Goal: Check status: Check status

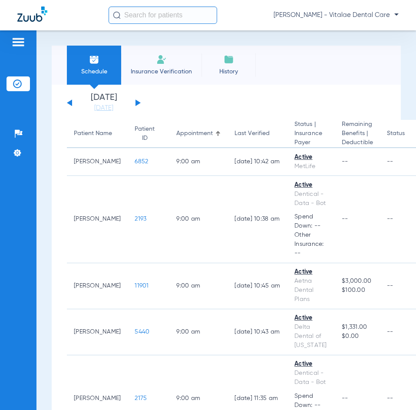
click at [138, 100] on div "[DATE] [DATE] [DATE] [DATE] [DATE] [DATE] [DATE] [DATE] [DATE] [DATE] [DATE] [D…" at bounding box center [104, 102] width 74 height 19
click at [136, 104] on button at bounding box center [138, 102] width 5 height 7
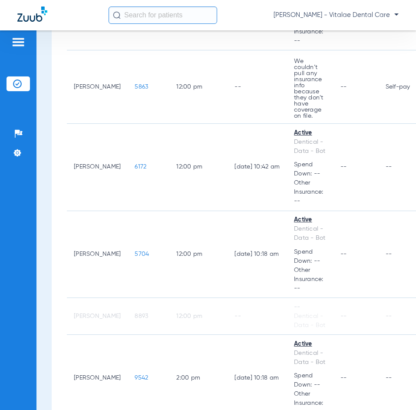
scroll to position [1477, 0]
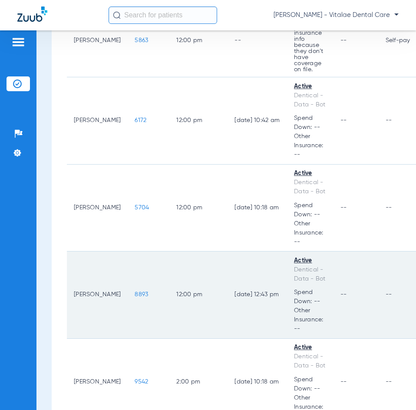
click at [135, 291] on span "8893" at bounding box center [141, 294] width 13 height 6
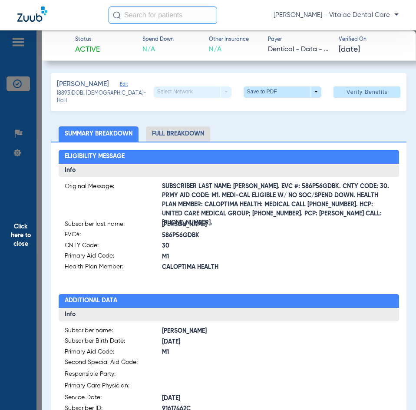
click at [26, 229] on span "Click here to close" at bounding box center [21, 235] width 42 height 410
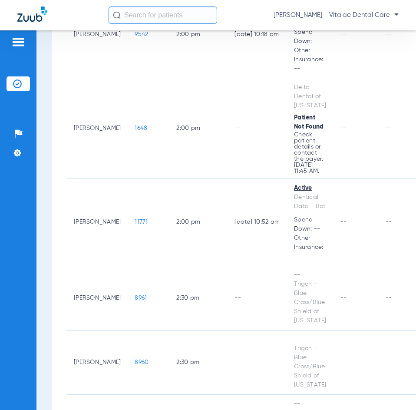
scroll to position [1911, 0]
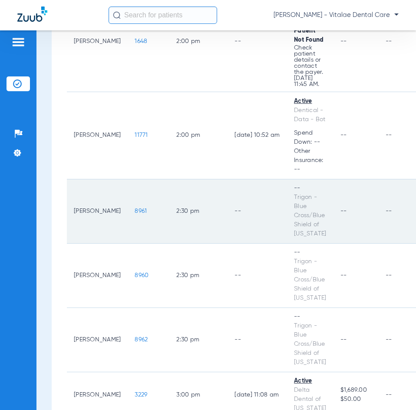
click at [135, 208] on span "8961" at bounding box center [141, 211] width 12 height 6
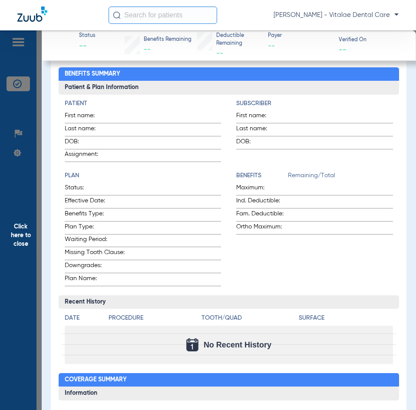
scroll to position [0, 0]
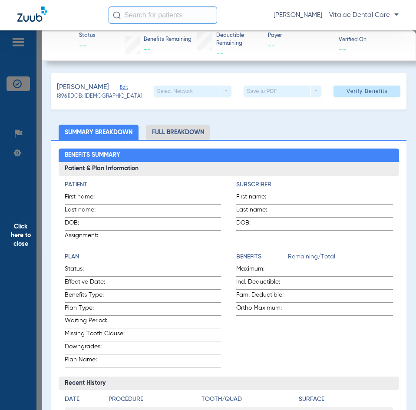
click at [23, 160] on span "Click here to close" at bounding box center [21, 235] width 42 height 410
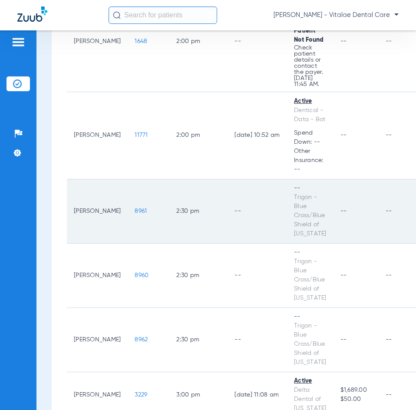
click at [135, 208] on span "8961" at bounding box center [141, 211] width 12 height 6
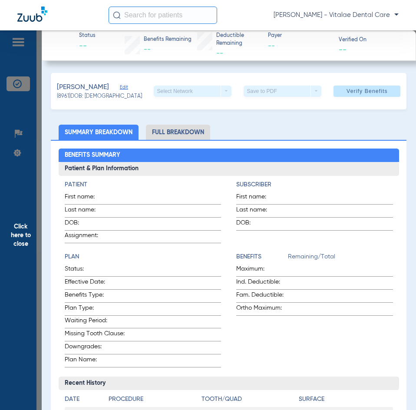
click at [24, 234] on span "Click here to close" at bounding box center [21, 235] width 42 height 410
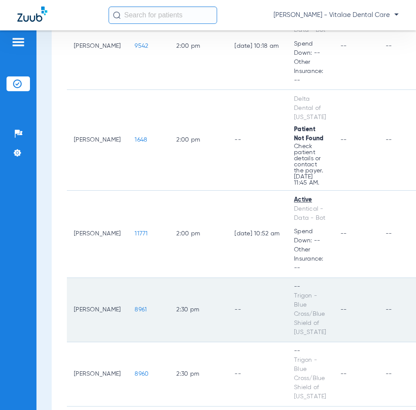
scroll to position [1737, 0]
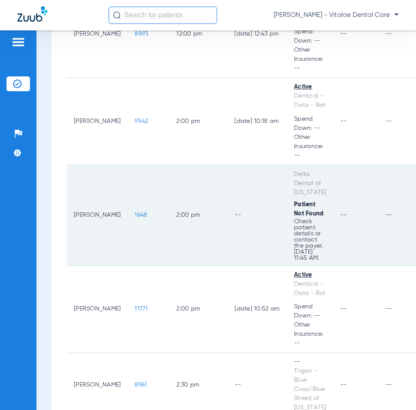
click at [135, 212] on span "1648" at bounding box center [141, 215] width 13 height 6
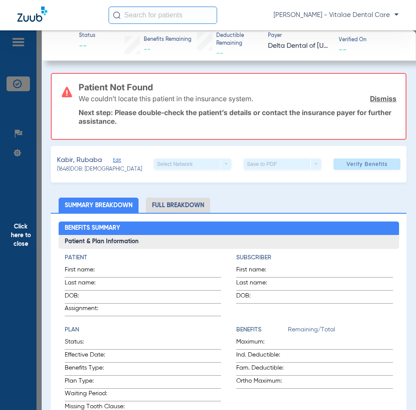
click at [17, 232] on span "Click here to close" at bounding box center [21, 235] width 42 height 410
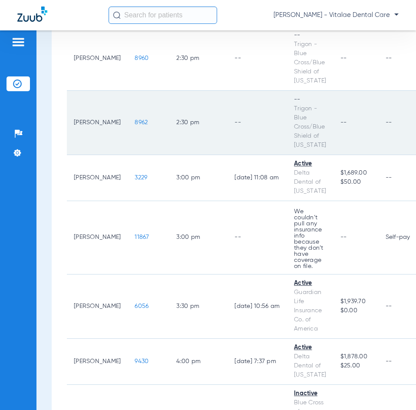
scroll to position [2172, 0]
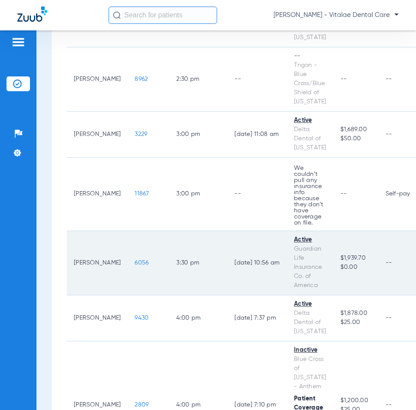
click at [135, 264] on span "6056" at bounding box center [142, 263] width 14 height 6
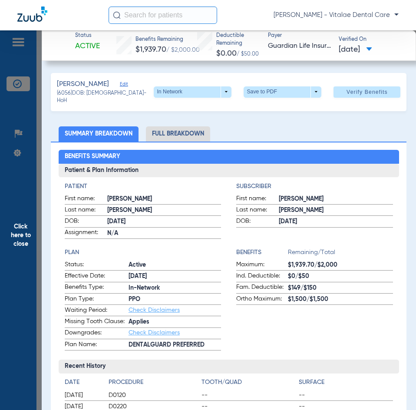
click at [18, 252] on span "Click here to close" at bounding box center [21, 235] width 42 height 410
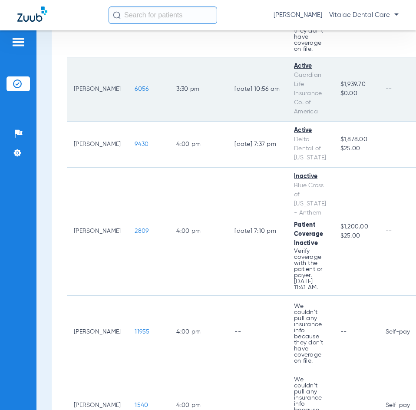
scroll to position [2389, 0]
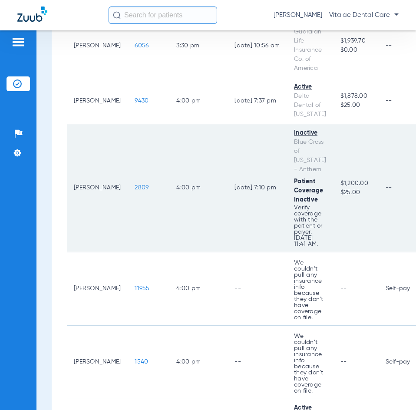
click at [135, 187] on span "2809" at bounding box center [142, 188] width 14 height 6
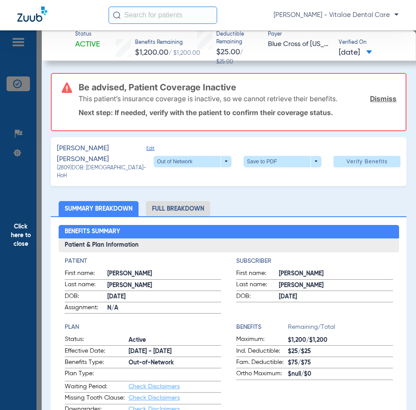
click at [17, 240] on span "Click here to close" at bounding box center [21, 235] width 42 height 410
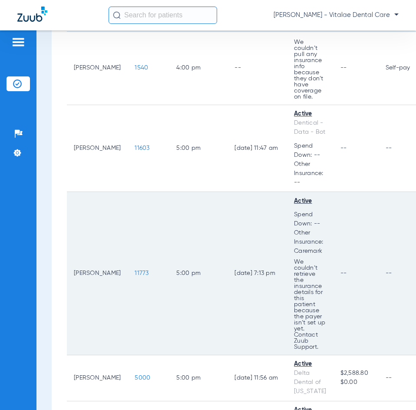
scroll to position [2693, 0]
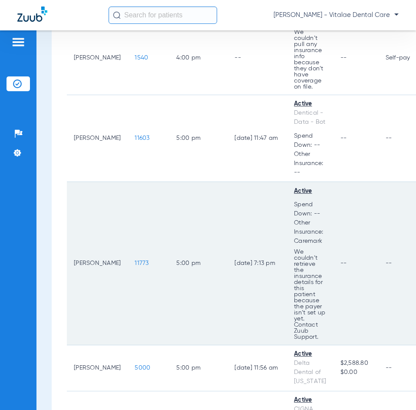
click at [135, 265] on span "11773" at bounding box center [142, 263] width 14 height 6
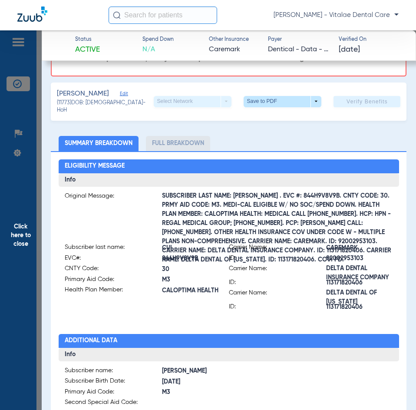
scroll to position [217, 0]
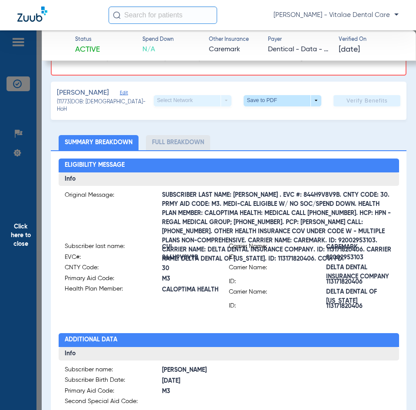
click at [36, 246] on span "Click here to close" at bounding box center [21, 235] width 42 height 410
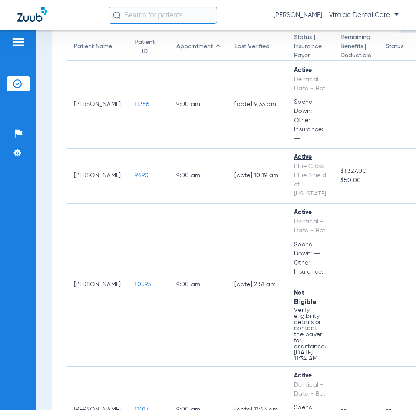
scroll to position [0, 0]
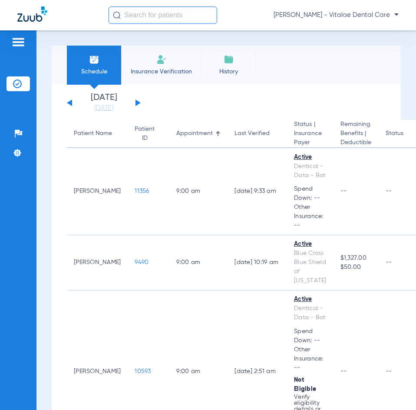
click at [139, 102] on button at bounding box center [138, 102] width 5 height 7
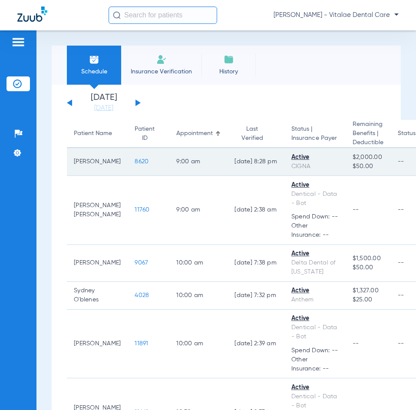
click at [135, 161] on span "8620" at bounding box center [142, 162] width 14 height 6
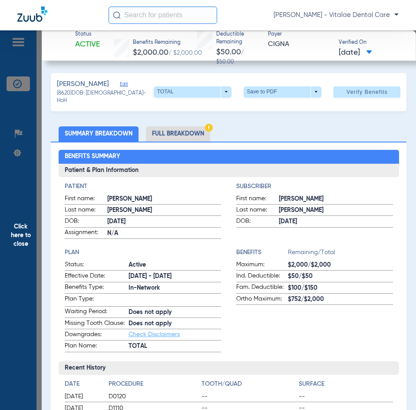
click at [28, 247] on span "Click here to close" at bounding box center [21, 235] width 42 height 410
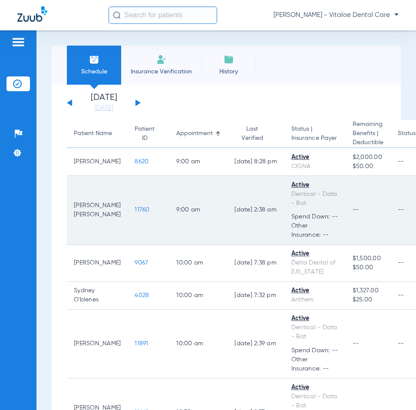
click at [135, 210] on span "11760" at bounding box center [142, 210] width 15 height 6
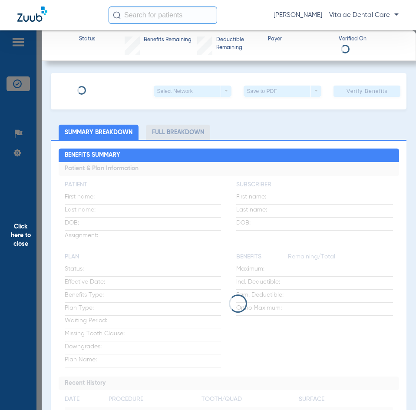
click at [132, 210] on div "Click here to close" at bounding box center [208, 235] width 416 height 410
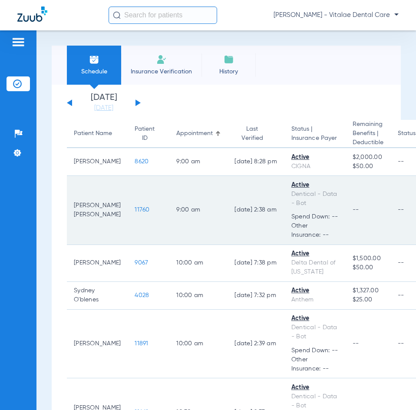
click at [135, 211] on span "11760" at bounding box center [142, 210] width 15 height 6
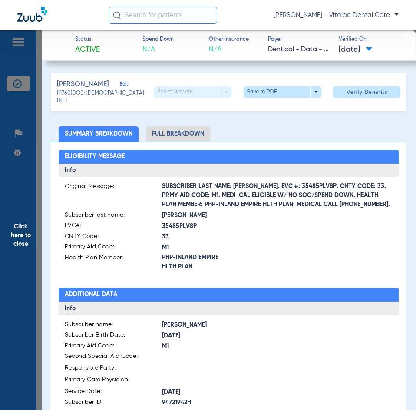
click at [35, 230] on span "Click here to close" at bounding box center [21, 235] width 42 height 410
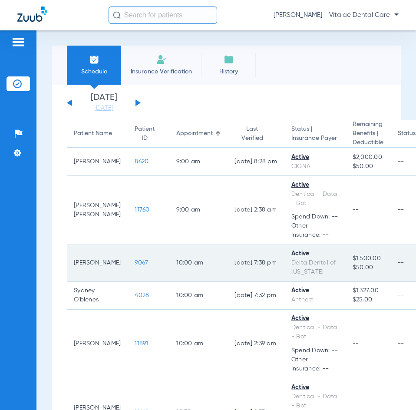
click at [135, 262] on span "9067" at bounding box center [141, 263] width 13 height 6
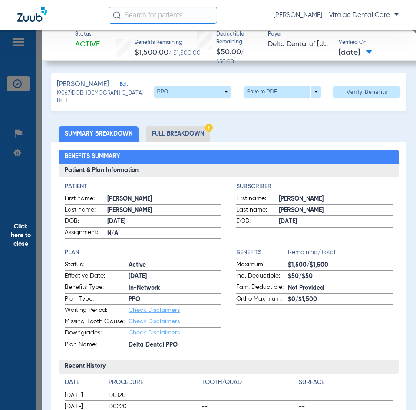
scroll to position [130, 0]
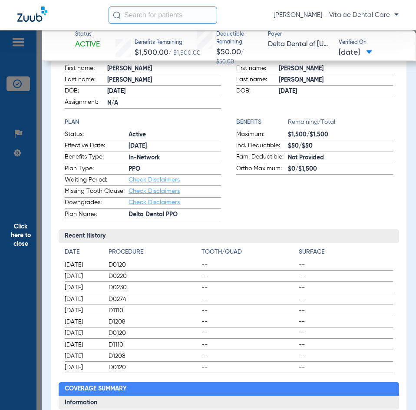
click at [20, 228] on span "Click here to close" at bounding box center [21, 235] width 42 height 410
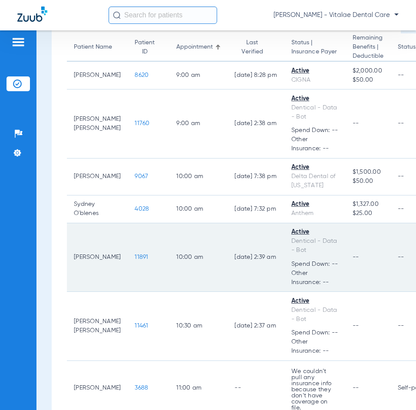
scroll to position [87, 0]
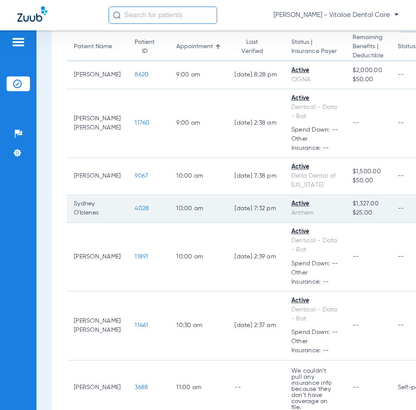
click at [135, 208] on span "4028" at bounding box center [142, 208] width 14 height 6
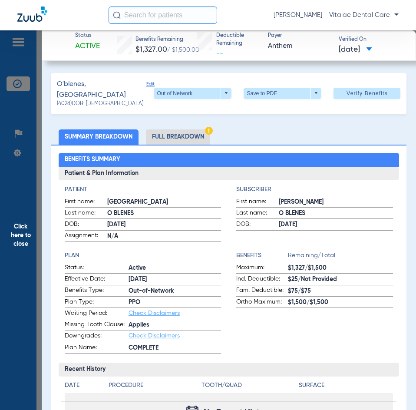
click at [17, 235] on span "Click here to close" at bounding box center [21, 235] width 42 height 410
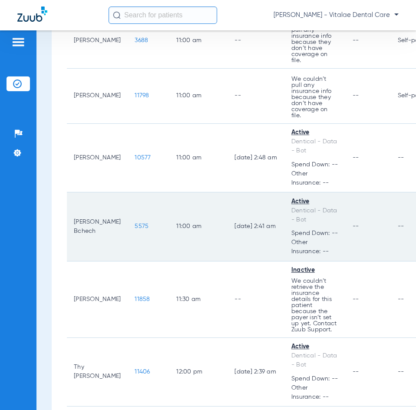
scroll to position [434, 0]
click at [135, 223] on span "5575" at bounding box center [142, 226] width 14 height 6
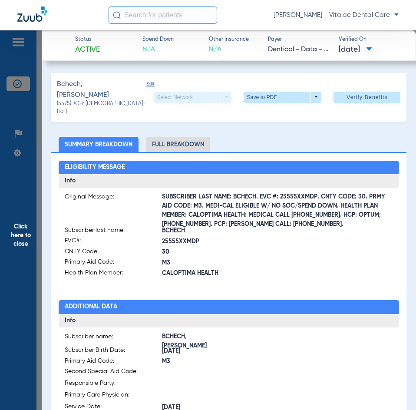
click at [23, 222] on span "Click here to close" at bounding box center [21, 235] width 42 height 410
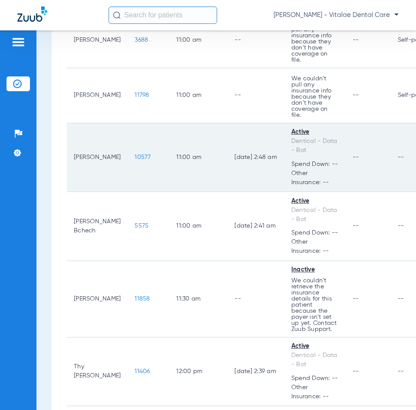
click at [135, 154] on span "10577" at bounding box center [143, 157] width 16 height 6
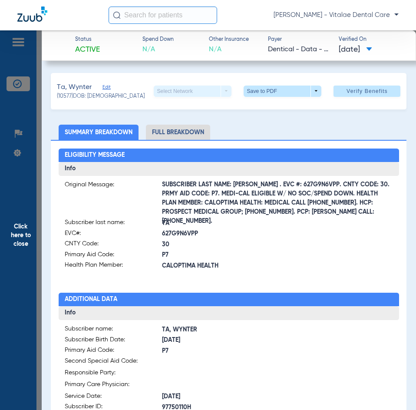
click at [23, 223] on span "Click here to close" at bounding box center [21, 235] width 42 height 410
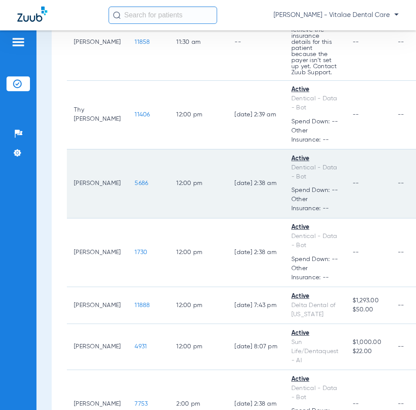
scroll to position [695, 0]
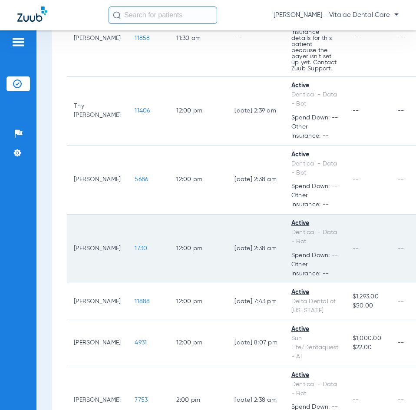
click at [135, 245] on span "1730" at bounding box center [141, 248] width 13 height 6
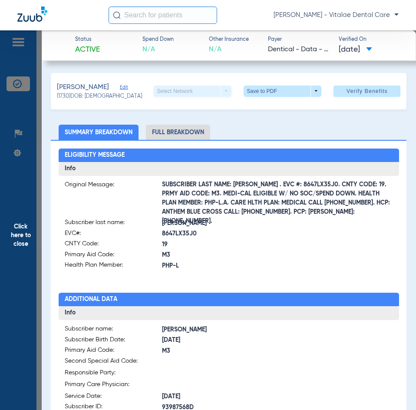
click at [30, 230] on span "Click here to close" at bounding box center [21, 235] width 42 height 410
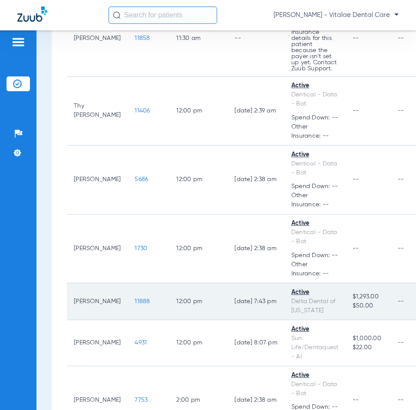
click at [135, 298] on span "11888" at bounding box center [142, 301] width 15 height 6
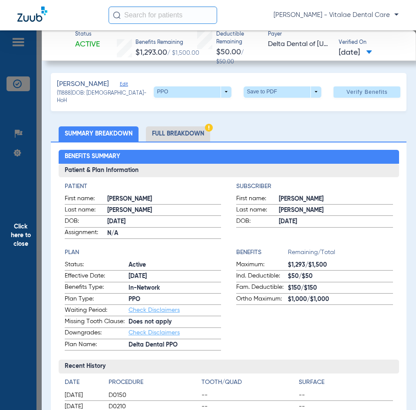
click at [27, 239] on span "Click here to close" at bounding box center [21, 235] width 42 height 410
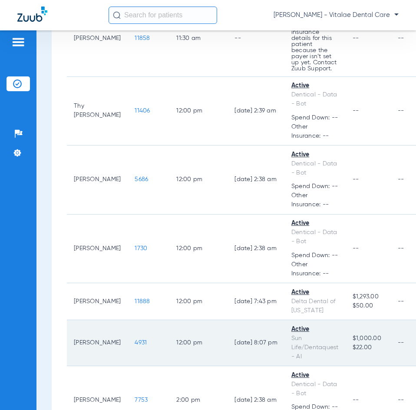
click at [135, 340] on span "4931" at bounding box center [141, 343] width 12 height 6
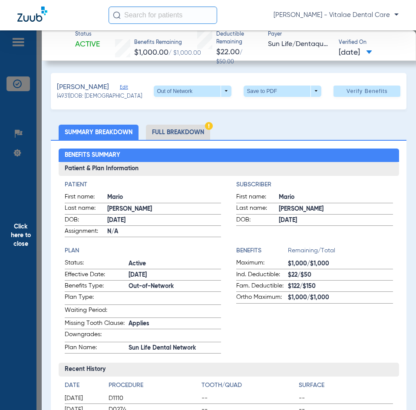
click at [18, 235] on span "Click here to close" at bounding box center [21, 235] width 42 height 410
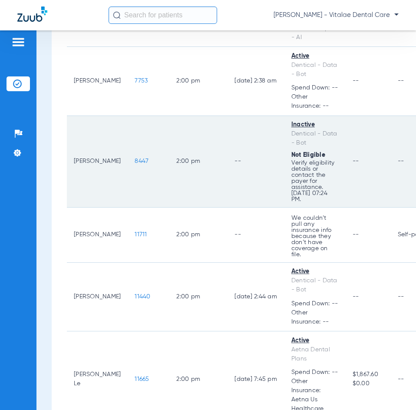
scroll to position [999, 0]
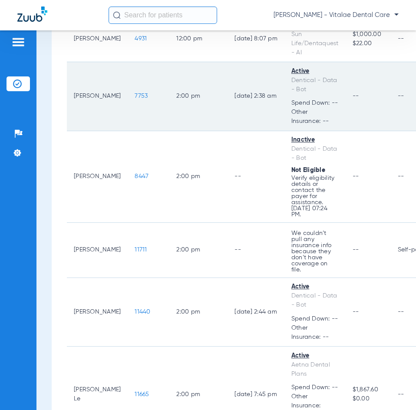
click at [135, 93] on span "7753" at bounding box center [141, 96] width 13 height 6
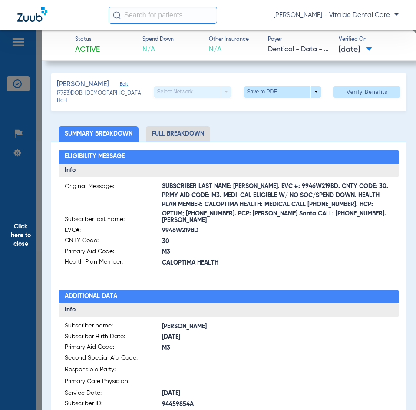
click at [22, 229] on span "Click here to close" at bounding box center [21, 235] width 42 height 410
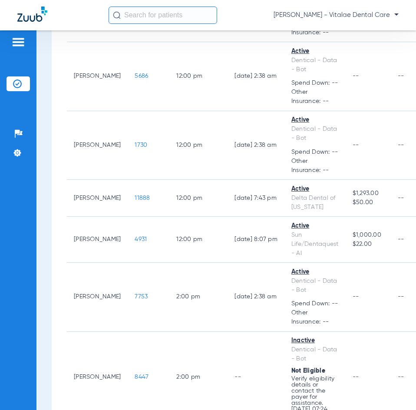
scroll to position [782, 0]
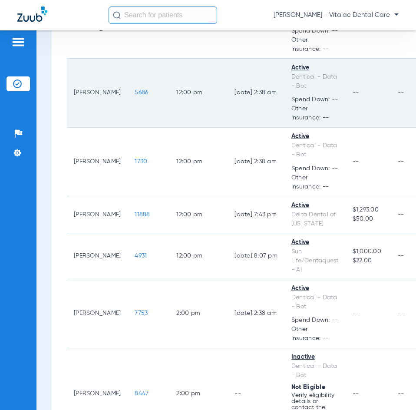
click at [135, 89] on span "5686" at bounding box center [141, 92] width 13 height 6
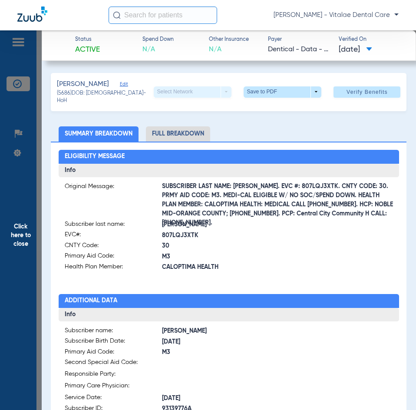
drag, startPoint x: 29, startPoint y: 236, endPoint x: 0, endPoint y: 251, distance: 32.2
click at [29, 237] on span "Click here to close" at bounding box center [21, 235] width 42 height 410
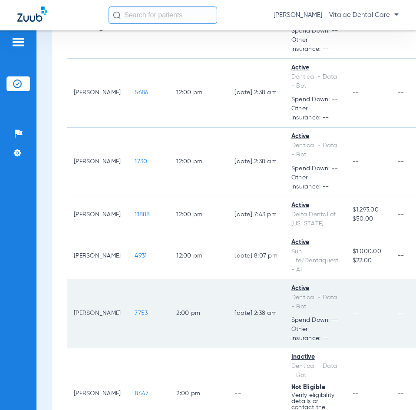
click at [135, 310] on span "7753" at bounding box center [141, 313] width 13 height 6
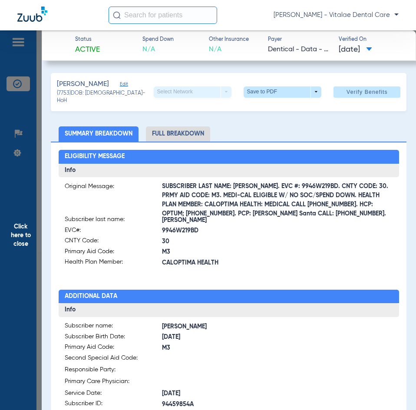
click at [14, 236] on span "Click here to close" at bounding box center [21, 235] width 42 height 410
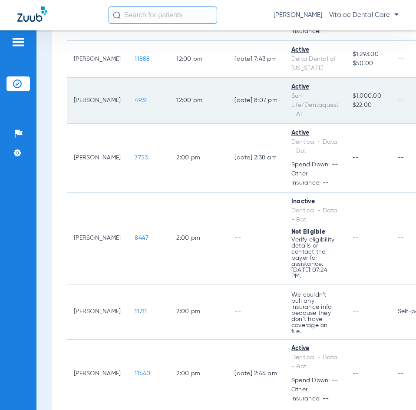
scroll to position [955, 0]
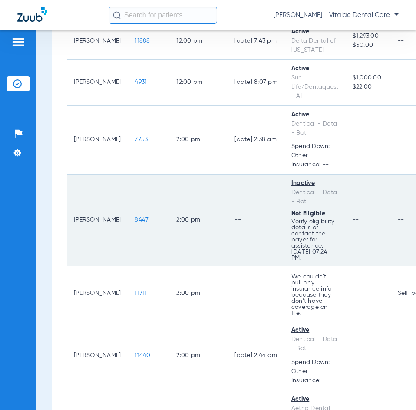
click at [135, 217] on span "8447" at bounding box center [142, 220] width 14 height 6
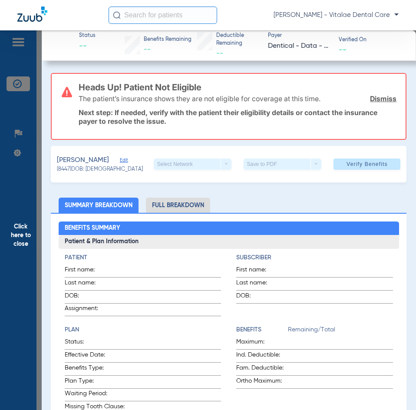
click at [17, 230] on span "Click here to close" at bounding box center [21, 235] width 42 height 410
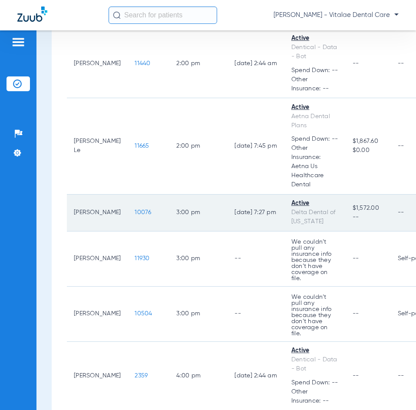
scroll to position [1303, 0]
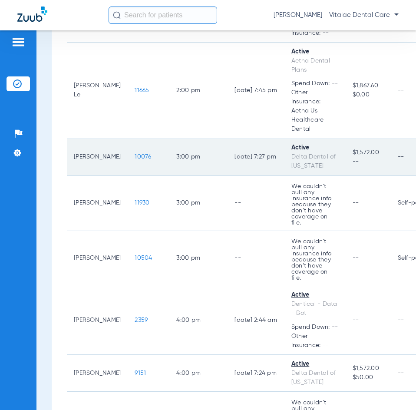
click at [135, 154] on span "10076" at bounding box center [143, 157] width 17 height 6
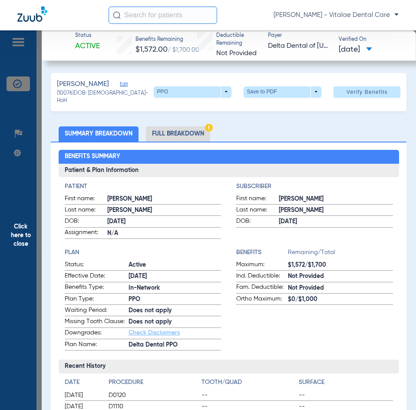
click at [28, 235] on span "Click here to close" at bounding box center [21, 235] width 42 height 410
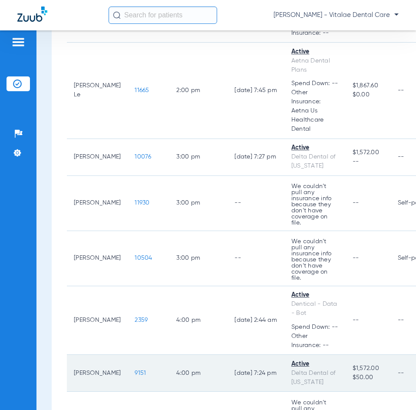
click at [135, 370] on span "9151" at bounding box center [140, 373] width 11 height 6
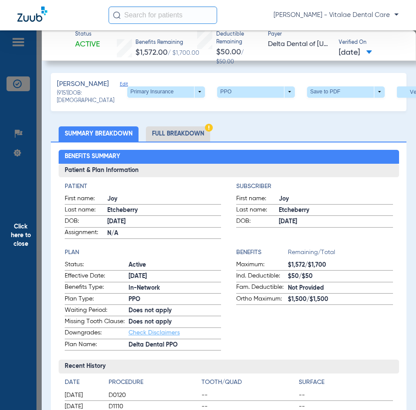
click at [24, 231] on span "Click here to close" at bounding box center [21, 235] width 42 height 410
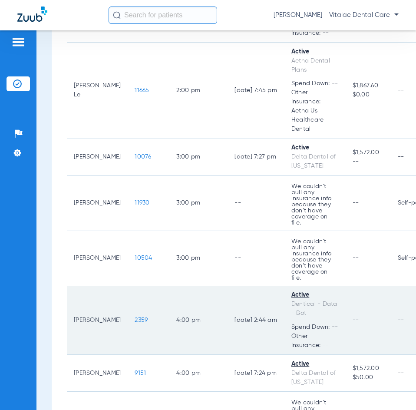
click at [135, 317] on span "2359" at bounding box center [141, 320] width 13 height 6
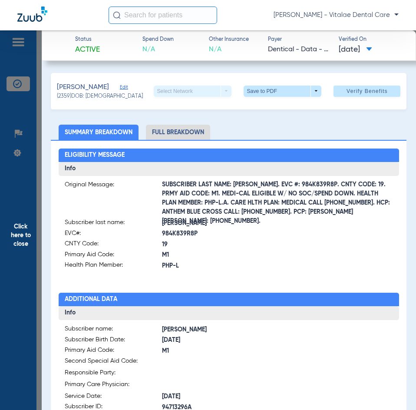
click at [24, 219] on span "Click here to close" at bounding box center [21, 235] width 42 height 410
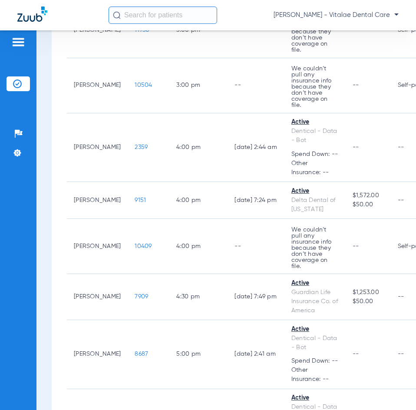
scroll to position [1477, 0]
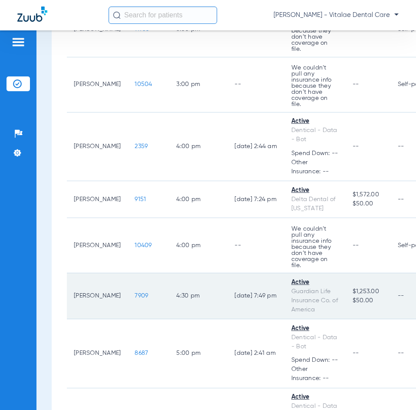
click at [135, 293] on span "7909" at bounding box center [141, 296] width 13 height 6
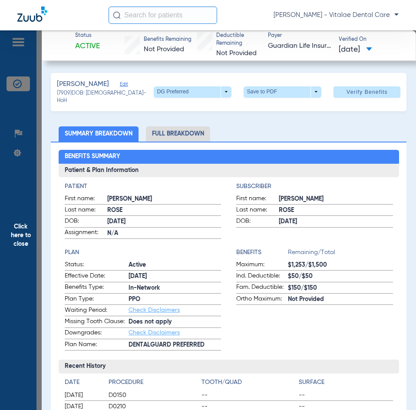
click at [17, 251] on span "Click here to close" at bounding box center [21, 235] width 42 height 410
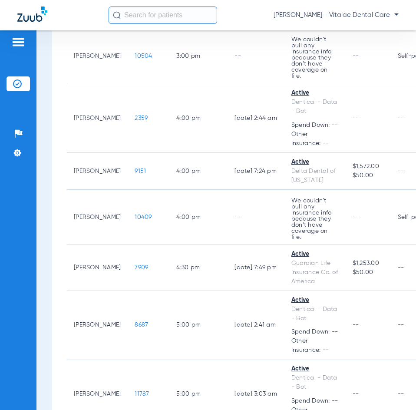
scroll to position [1520, 0]
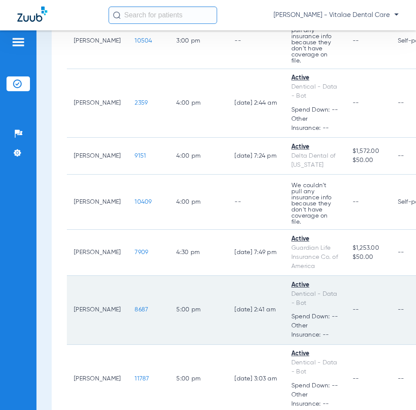
click at [135, 307] on span "8687" at bounding box center [141, 310] width 13 height 6
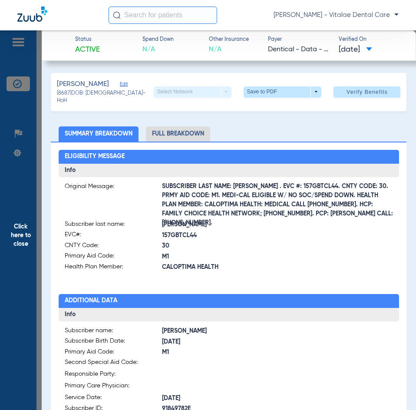
click at [9, 245] on span "Click here to close" at bounding box center [21, 235] width 42 height 410
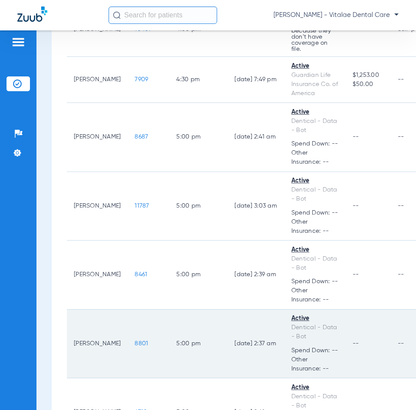
scroll to position [1694, 0]
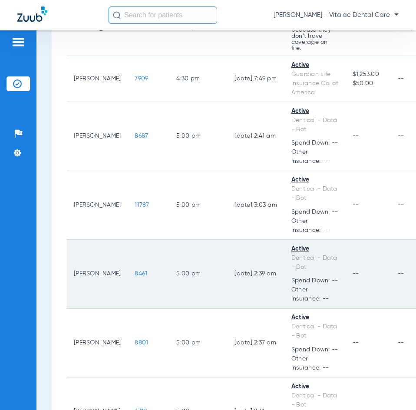
click at [135, 271] on span "8461" at bounding box center [141, 274] width 13 height 6
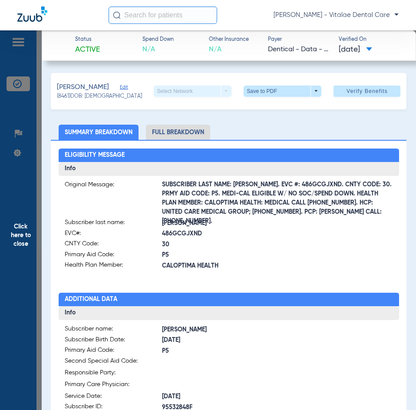
click at [27, 235] on span "Click here to close" at bounding box center [21, 235] width 42 height 410
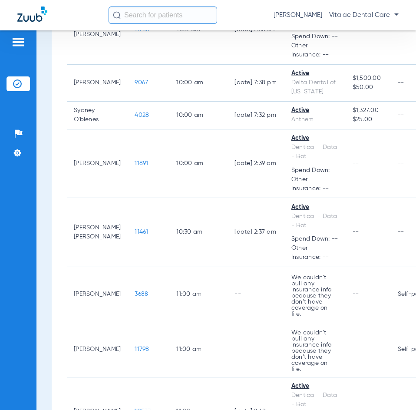
scroll to position [87, 0]
